Goal: Task Accomplishment & Management: Manage account settings

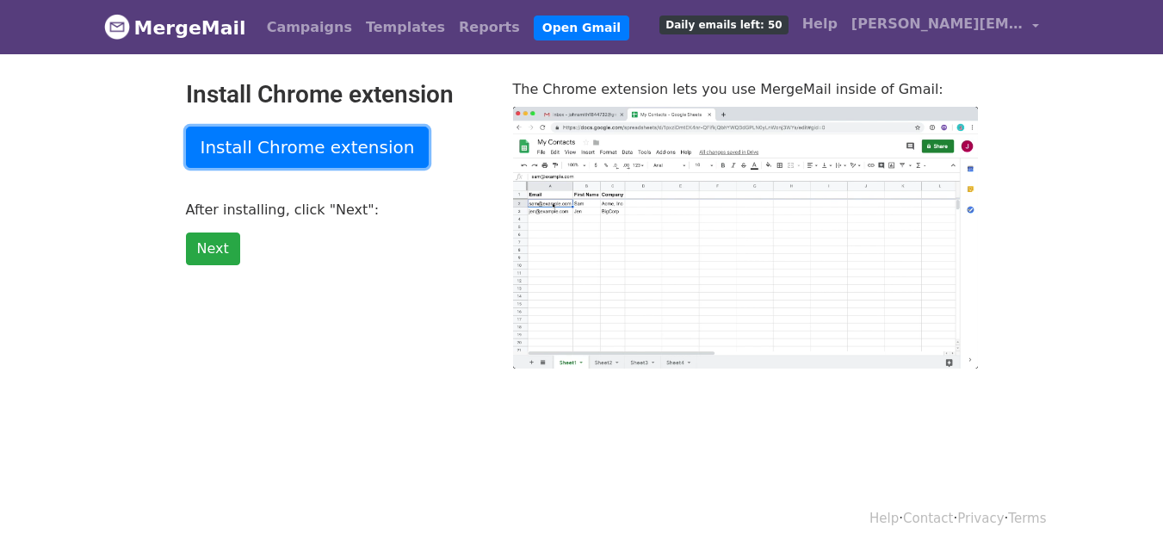
type input "3.59"
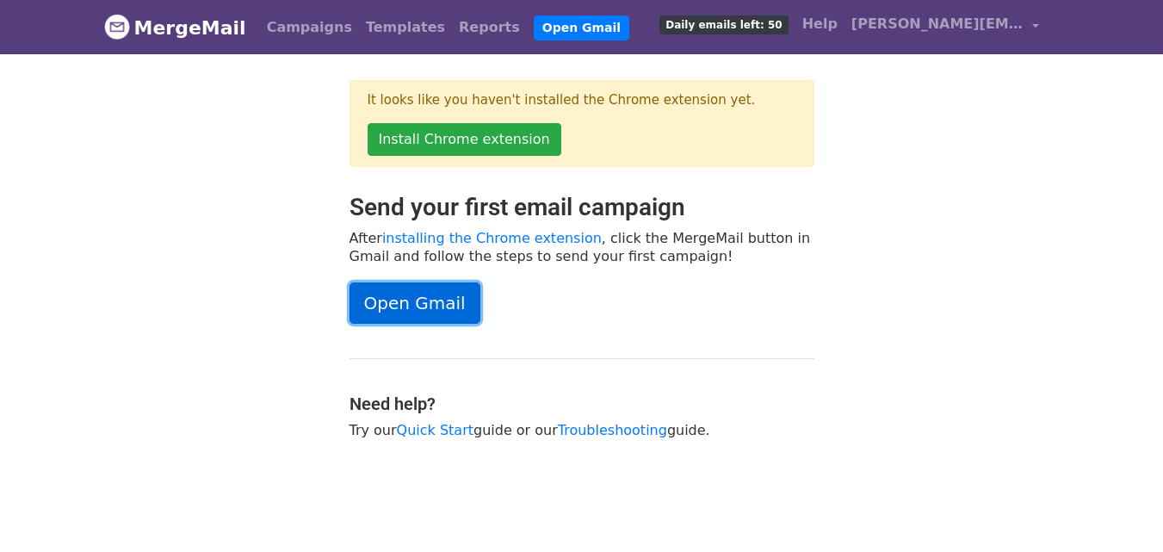
click at [414, 304] on link "Open Gmail" at bounding box center [415, 302] width 131 height 41
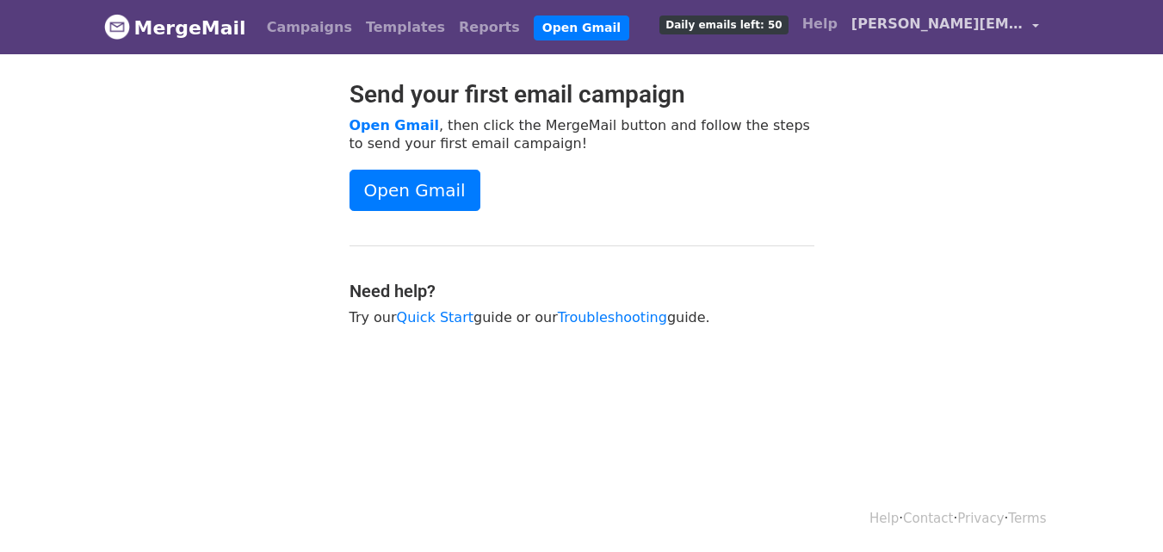
click at [924, 23] on span "[PERSON_NAME][EMAIL_ADDRESS][DOMAIN_NAME]" at bounding box center [937, 24] width 172 height 21
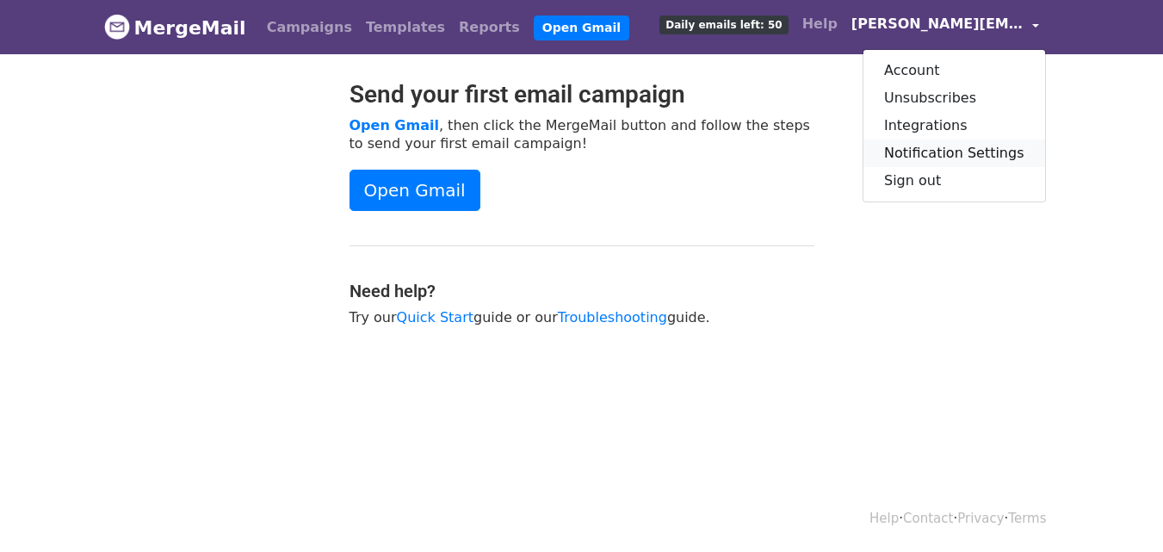
click at [944, 161] on link "Notification Settings" at bounding box center [955, 153] width 182 height 28
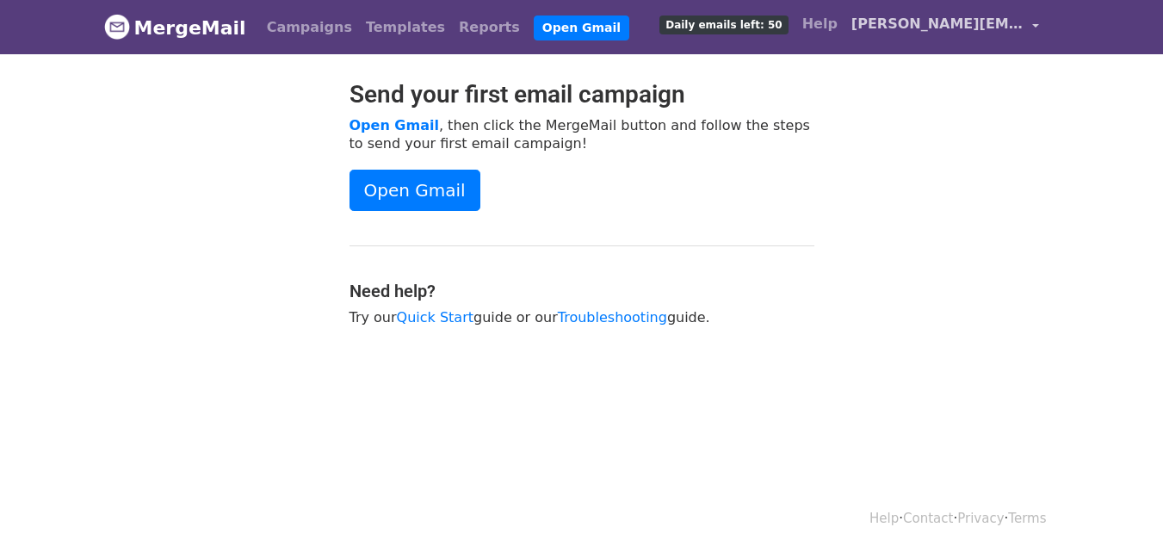
click at [963, 34] on span "[PERSON_NAME][EMAIL_ADDRESS][DOMAIN_NAME]" at bounding box center [937, 24] width 172 height 21
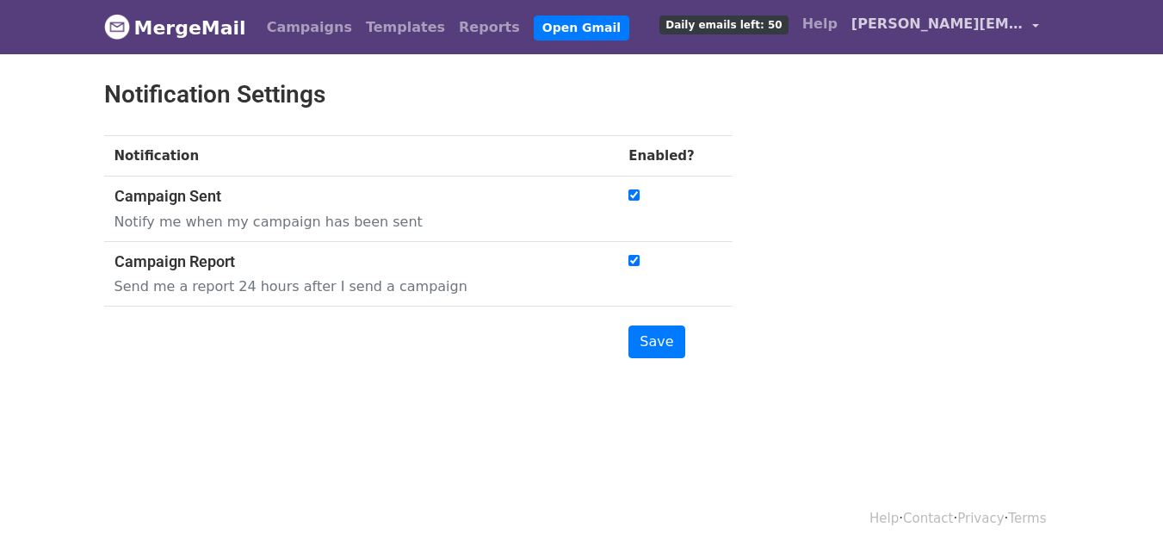
click at [910, 19] on span "[PERSON_NAME][EMAIL_ADDRESS][DOMAIN_NAME]" at bounding box center [937, 24] width 172 height 21
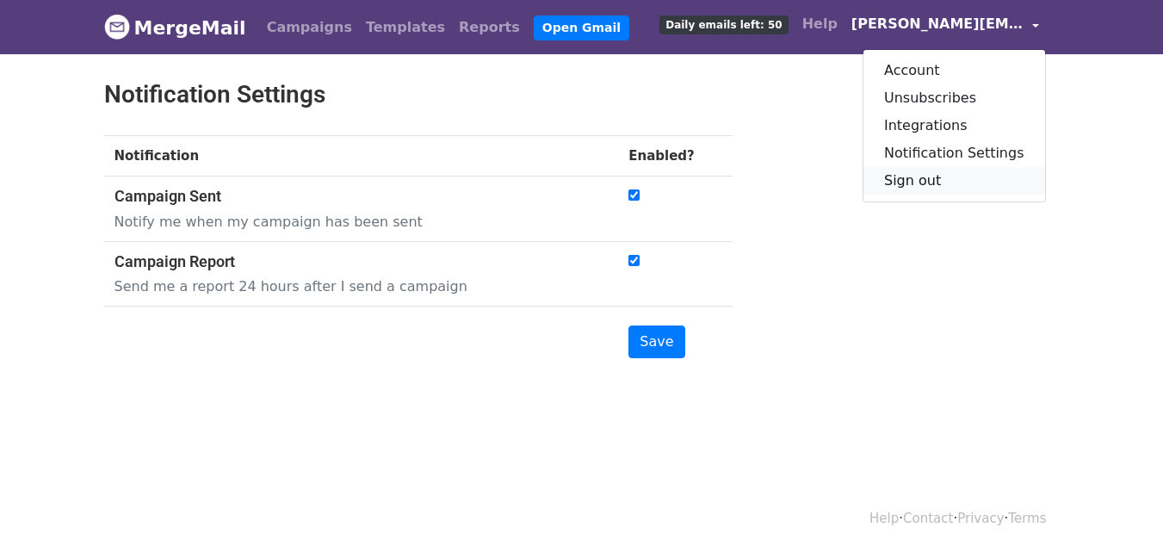
click at [932, 174] on link "Sign out" at bounding box center [955, 181] width 182 height 28
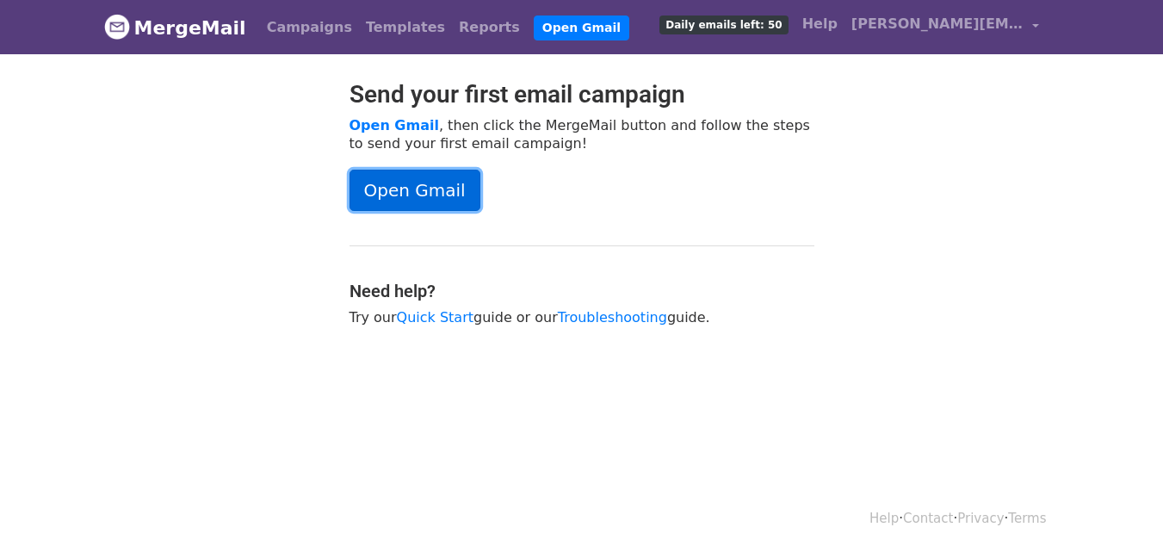
click at [369, 178] on link "Open Gmail" at bounding box center [415, 190] width 131 height 41
